Goal: Information Seeking & Learning: Check status

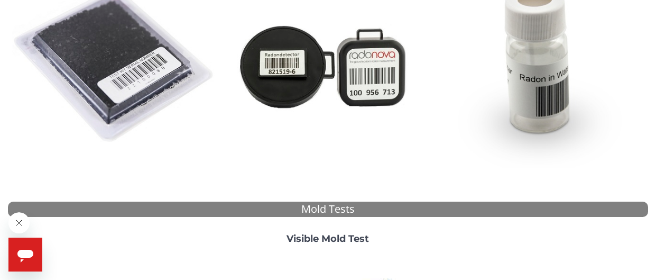
scroll to position [205, 0]
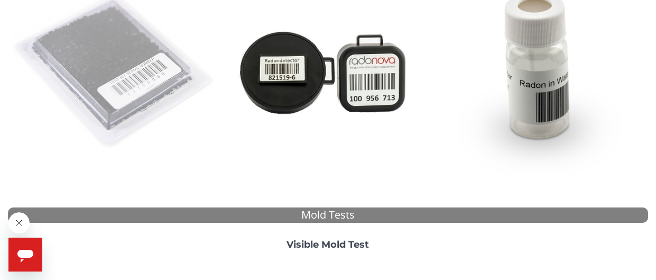
click at [133, 50] on img at bounding box center [114, 71] width 205 height 205
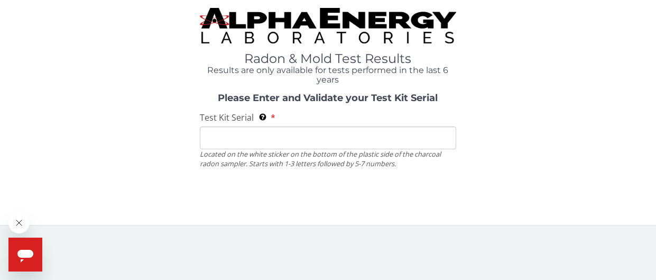
scroll to position [0, 0]
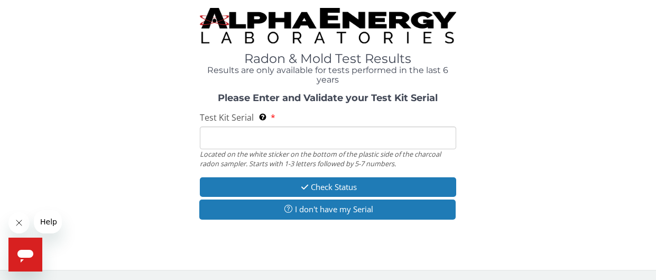
click at [304, 141] on input "Test Kit Serial Located on the white sticker on the bottom of the plastic side …" at bounding box center [328, 137] width 256 height 23
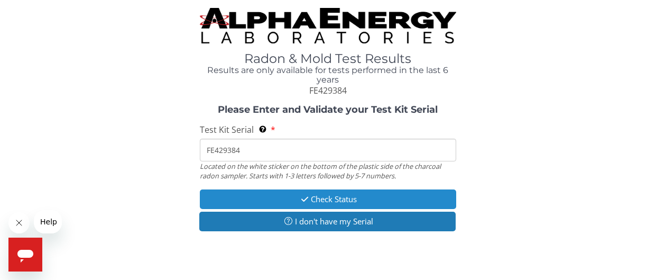
type input "FE429384"
click at [314, 195] on button "Check Status" at bounding box center [328, 199] width 256 height 20
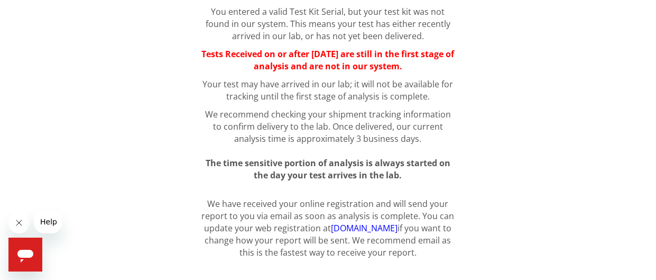
scroll to position [138, 0]
